Goal: Check status: Check status

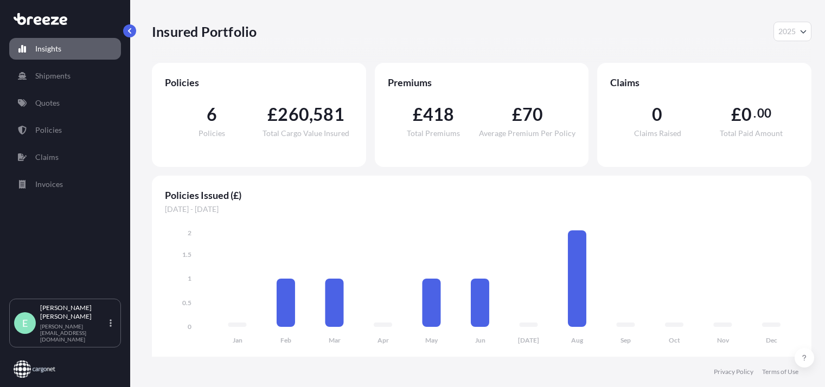
select select "2025"
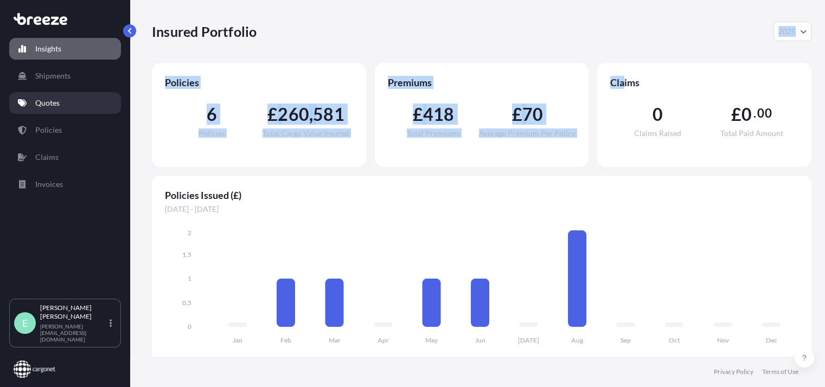
click at [56, 105] on p "Quotes" at bounding box center [47, 103] width 24 height 11
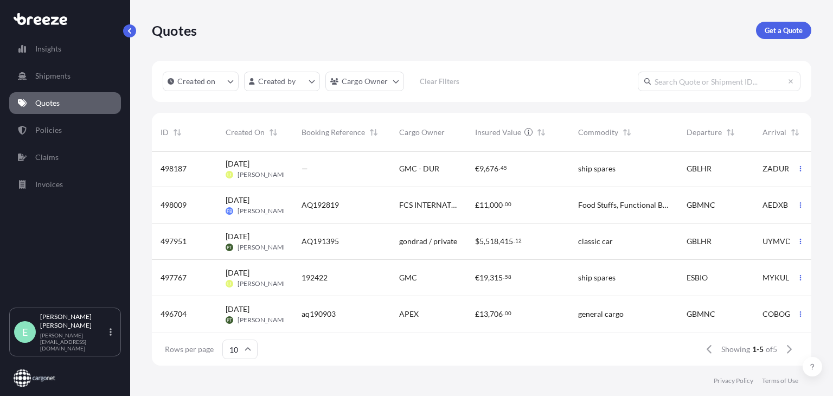
scroll to position [9, 0]
click at [368, 189] on div "AQ192819" at bounding box center [342, 205] width 98 height 36
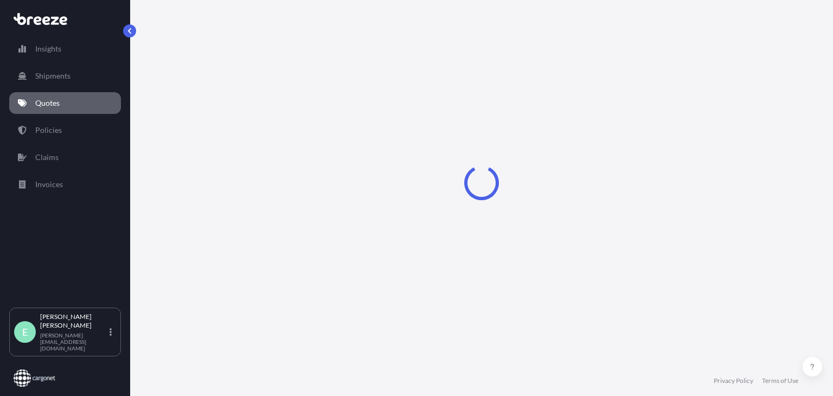
select select "Air"
select select "1"
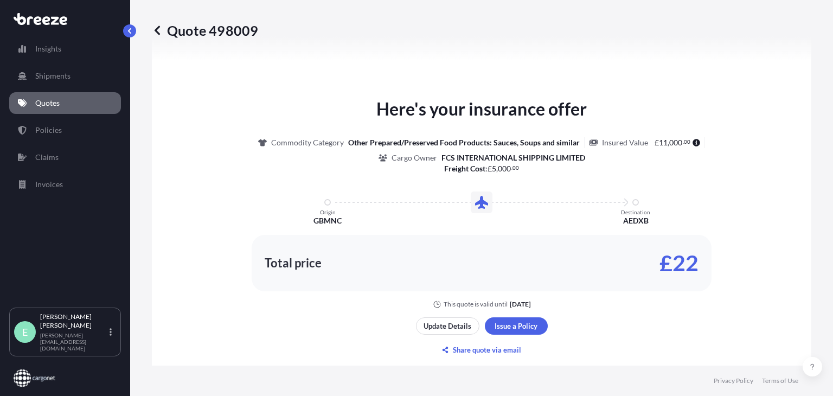
scroll to position [480, 0]
click at [161, 28] on icon at bounding box center [157, 30] width 11 height 11
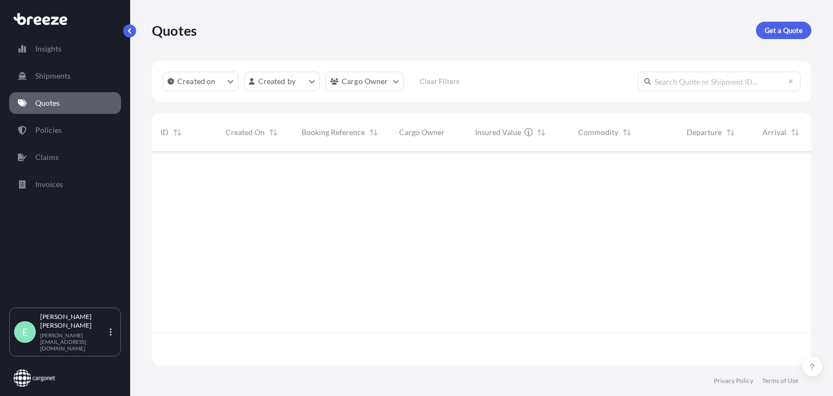
scroll to position [211, 651]
